Goal: Information Seeking & Learning: Learn about a topic

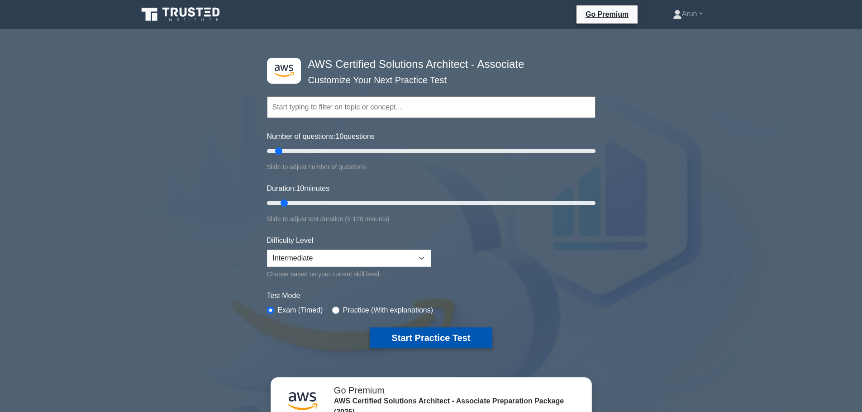
click at [418, 341] on button "Start Practice Test" at bounding box center [431, 338] width 122 height 21
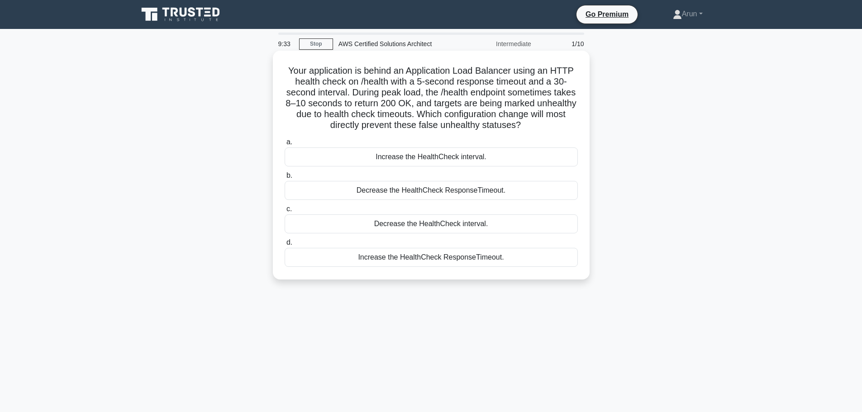
click at [469, 157] on div "Increase the HealthCheck interval." at bounding box center [431, 156] width 293 height 19
click at [285, 145] on input "a. Increase the HealthCheck interval." at bounding box center [285, 142] width 0 height 6
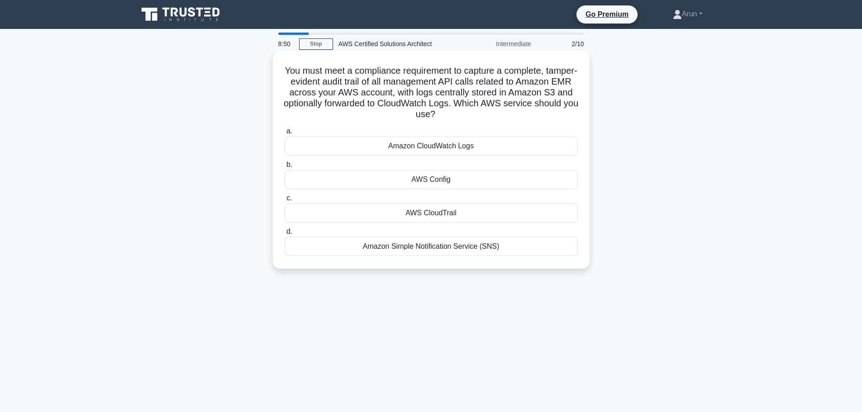
click at [468, 213] on div "AWS CloudTrail" at bounding box center [431, 213] width 293 height 19
click at [285, 201] on input "c. AWS CloudTrail" at bounding box center [285, 198] width 0 height 6
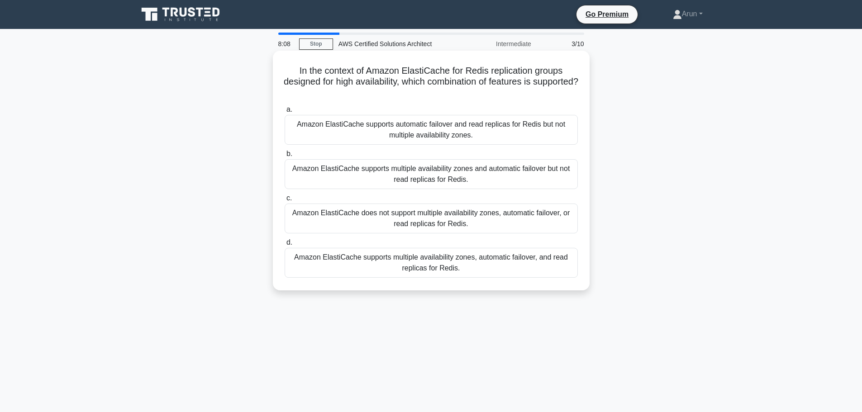
click at [516, 262] on div "Amazon ElastiCache supports multiple availability zones, automatic failover, an…" at bounding box center [431, 263] width 293 height 30
click at [285, 246] on input "d. Amazon ElastiCache supports multiple availability zones, automatic failover,…" at bounding box center [285, 243] width 0 height 6
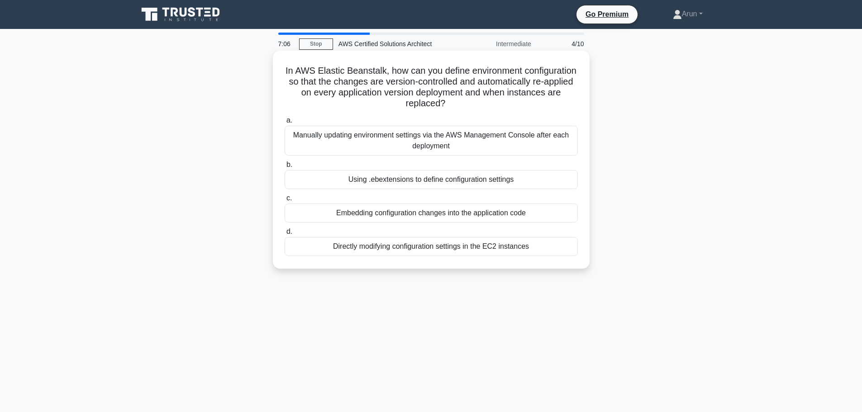
click at [474, 252] on div "Directly modifying configuration settings in the EC2 instances" at bounding box center [431, 246] width 293 height 19
click at [285, 235] on input "d. Directly modifying configuration settings in the EC2 instances" at bounding box center [285, 232] width 0 height 6
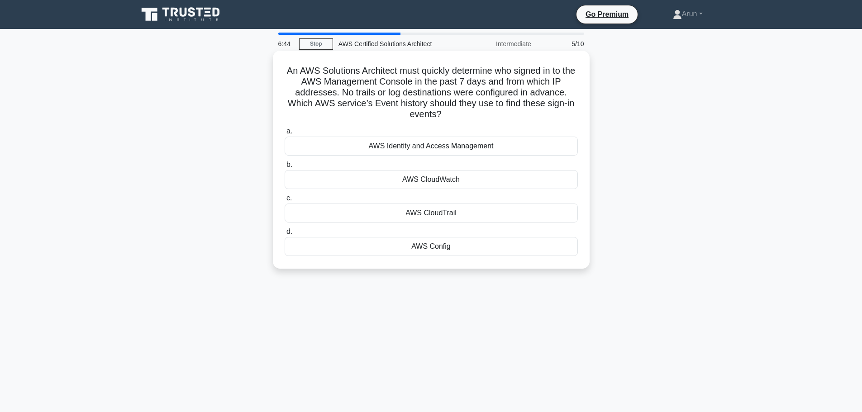
click at [472, 152] on div "AWS Identity and Access Management" at bounding box center [431, 146] width 293 height 19
click at [285, 134] on input "a. AWS Identity and Access Management" at bounding box center [285, 131] width 0 height 6
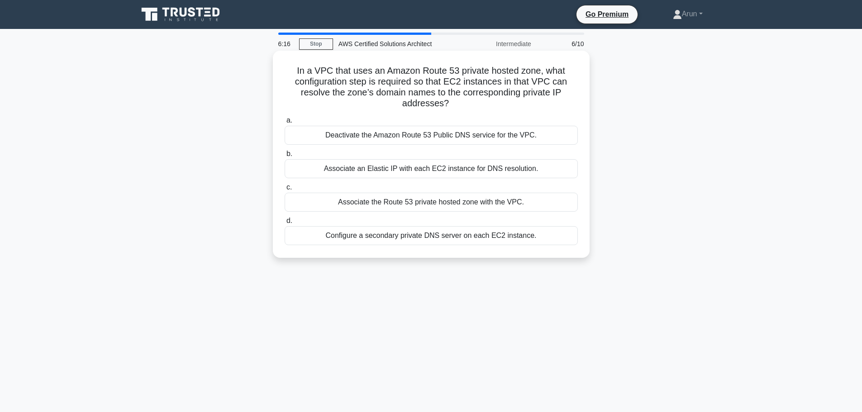
click at [499, 204] on div "Associate the Route 53 private hosted zone with the VPC." at bounding box center [431, 202] width 293 height 19
click at [285, 190] on input "c. Associate the Route 53 private hosted zone with the VPC." at bounding box center [285, 188] width 0 height 6
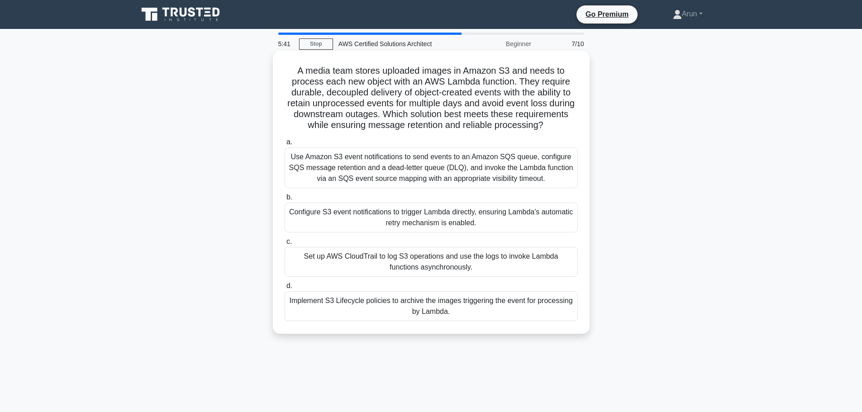
click at [471, 308] on div "Implement S3 Lifecycle policies to archive the images triggering the event for …" at bounding box center [431, 306] width 293 height 30
click at [285, 289] on input "d. Implement S3 Lifecycle policies to archive the images triggering the event f…" at bounding box center [285, 286] width 0 height 6
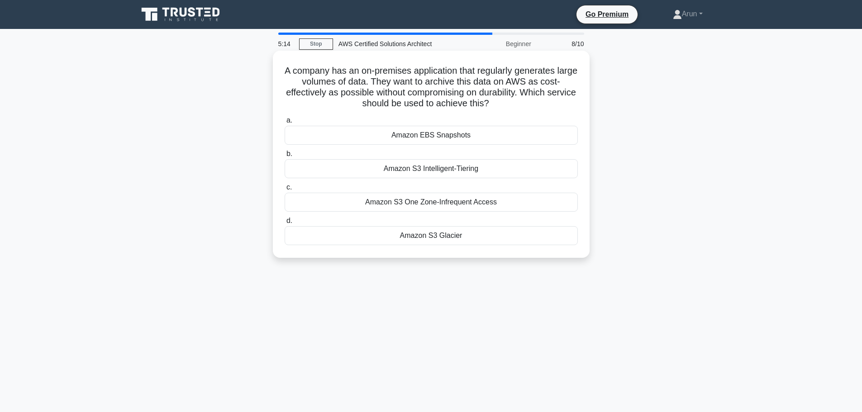
click at [449, 140] on div "Amazon EBS Snapshots" at bounding box center [431, 135] width 293 height 19
click at [285, 124] on input "a. Amazon EBS Snapshots" at bounding box center [285, 121] width 0 height 6
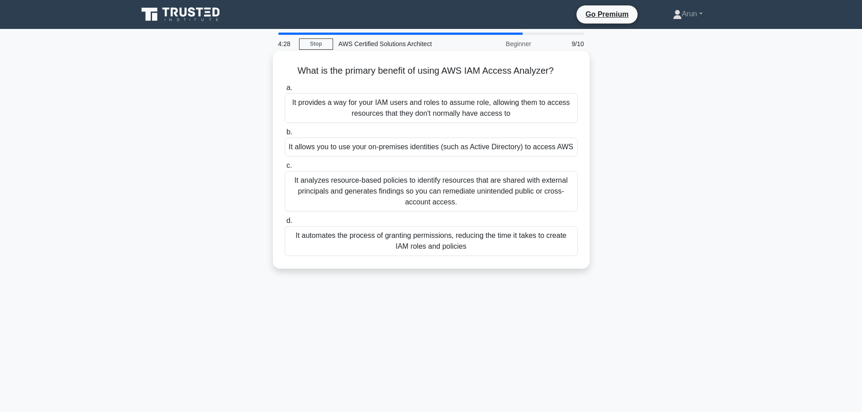
click at [490, 115] on div "It provides a way for your IAM users and roles to assume role, allowing them to…" at bounding box center [431, 108] width 293 height 30
click at [285, 91] on input "a. It provides a way for your IAM users and roles to assume role, allowing them…" at bounding box center [285, 88] width 0 height 6
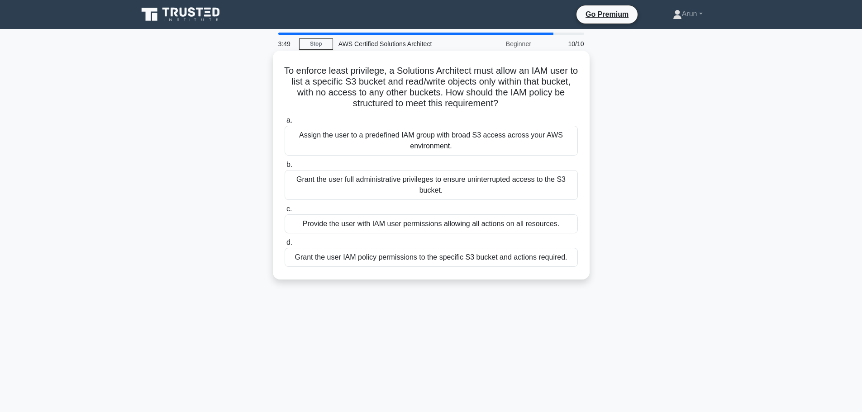
click at [426, 260] on div "Grant the user IAM policy permissions to the specific S3 bucket and actions req…" at bounding box center [431, 257] width 293 height 19
click at [285, 246] on input "d. Grant the user IAM policy permissions to the specific S3 bucket and actions …" at bounding box center [285, 243] width 0 height 6
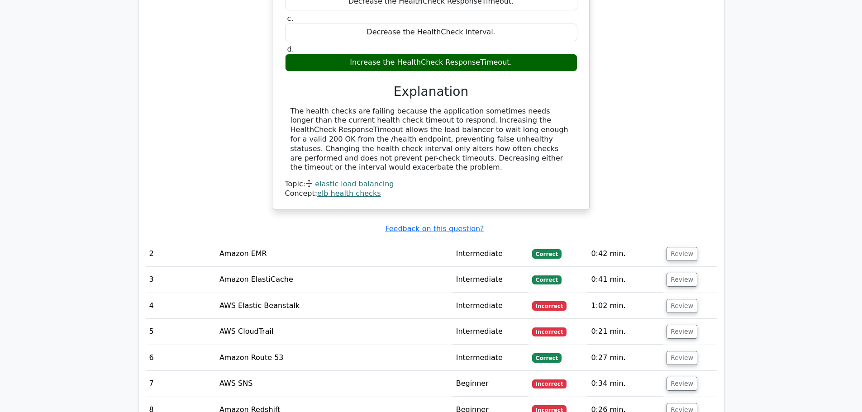
scroll to position [1041, 0]
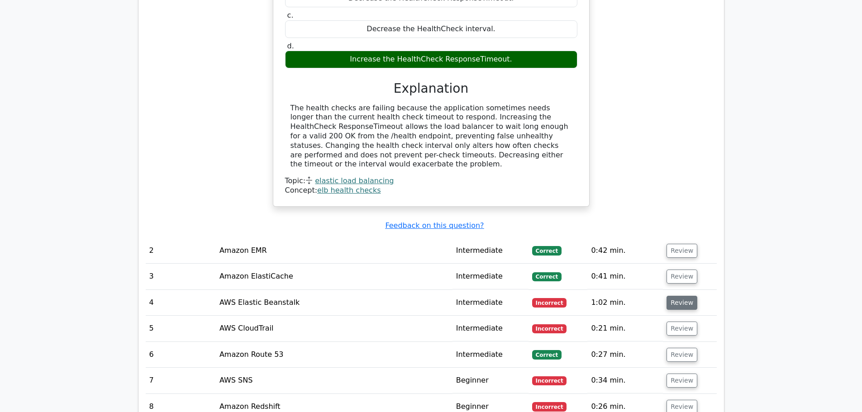
click at [681, 296] on button "Review" at bounding box center [681, 303] width 31 height 14
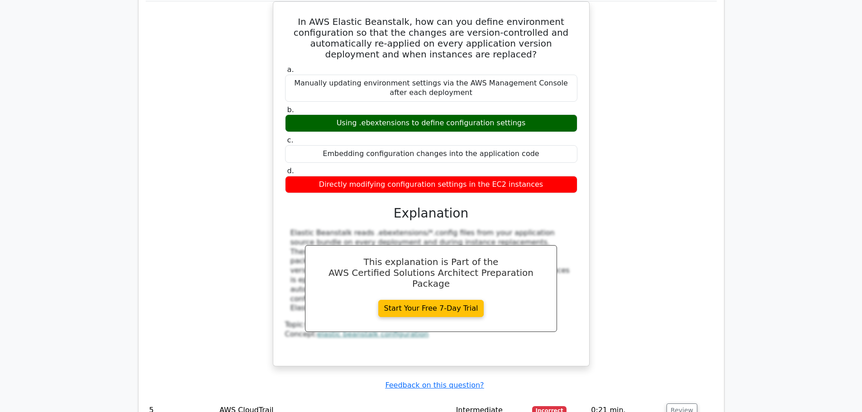
scroll to position [1448, 0]
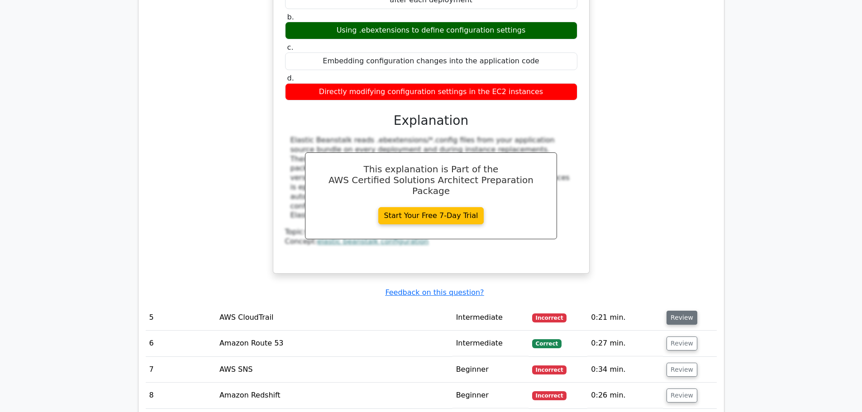
click at [679, 311] on button "Review" at bounding box center [681, 318] width 31 height 14
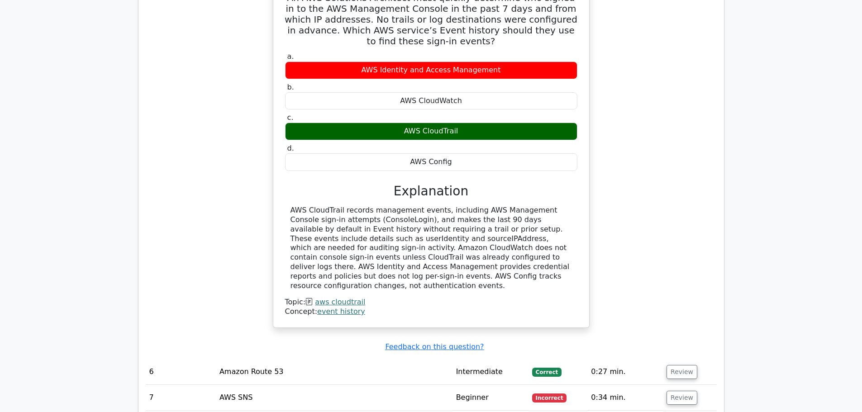
scroll to position [1855, 0]
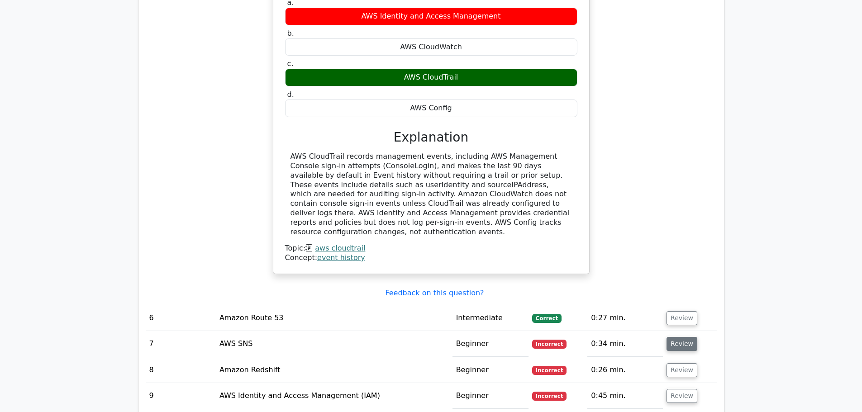
click at [676, 337] on button "Review" at bounding box center [681, 344] width 31 height 14
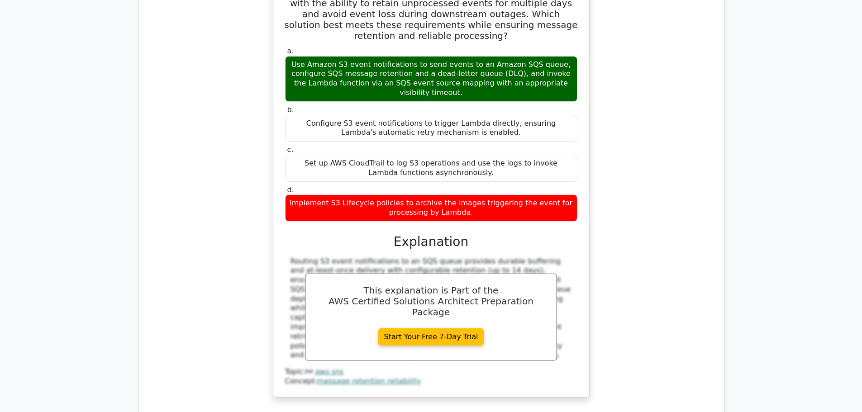
scroll to position [2353, 0]
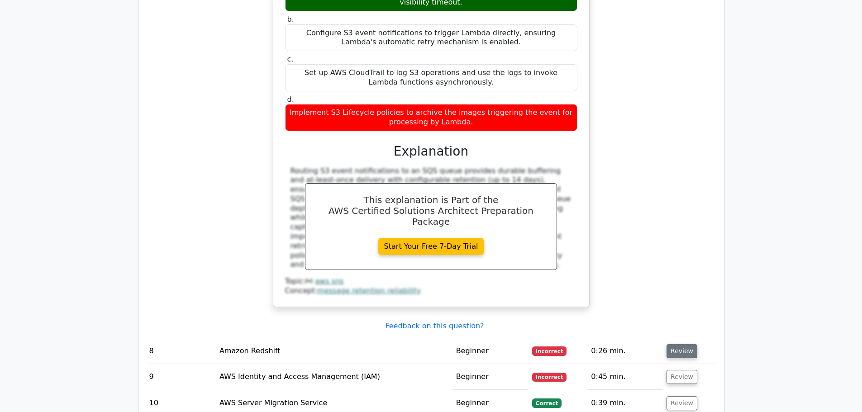
click at [671, 344] on button "Review" at bounding box center [681, 351] width 31 height 14
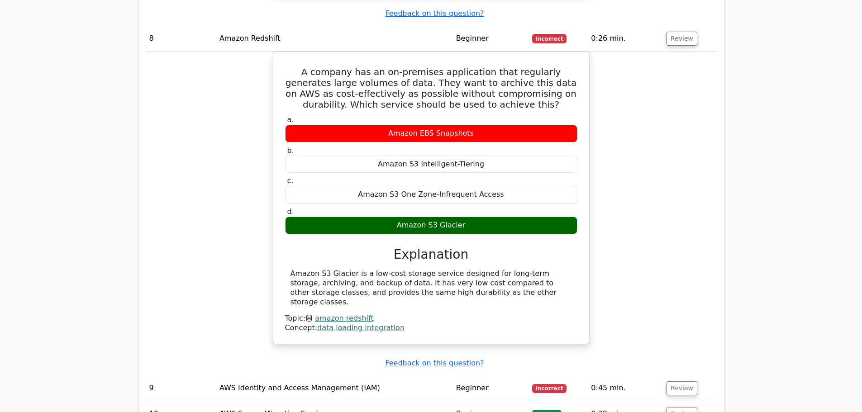
scroll to position [2714, 0]
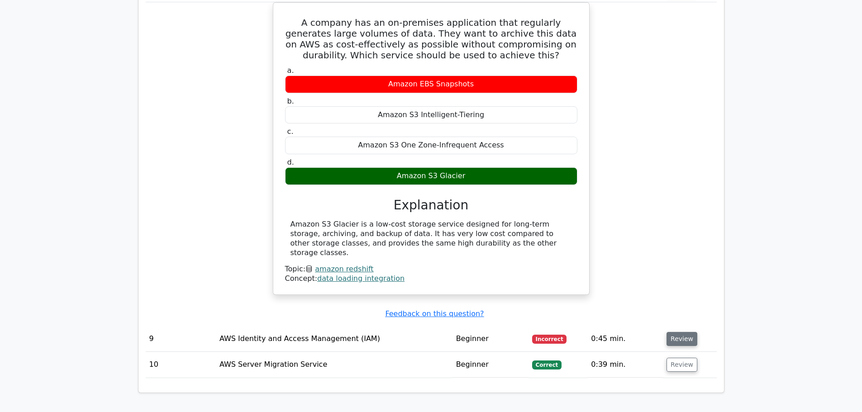
click at [679, 332] on button "Review" at bounding box center [681, 339] width 31 height 14
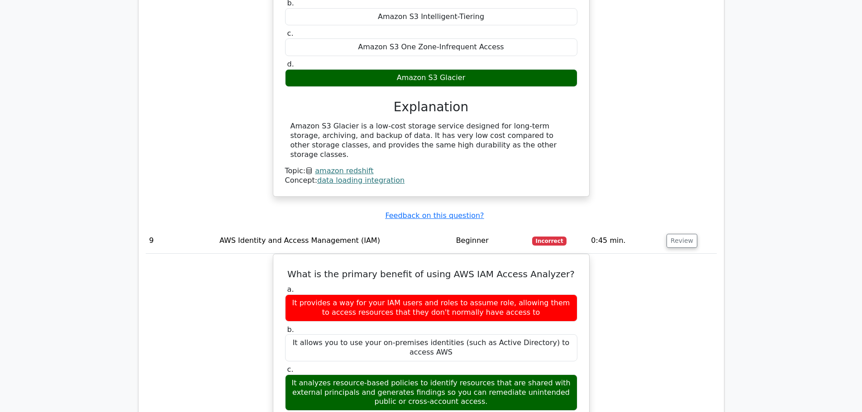
scroll to position [2850, 0]
